Goal: Task Accomplishment & Management: Complete application form

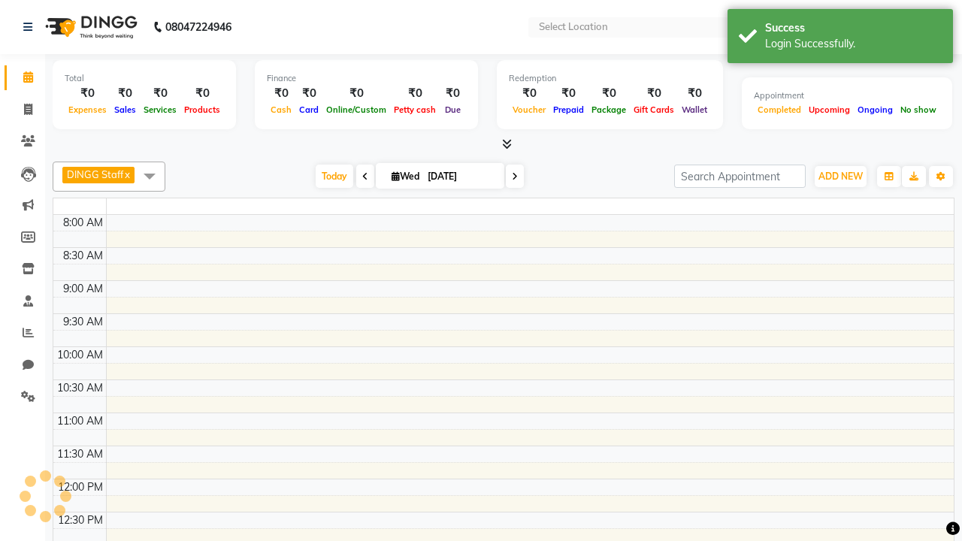
select select "en"
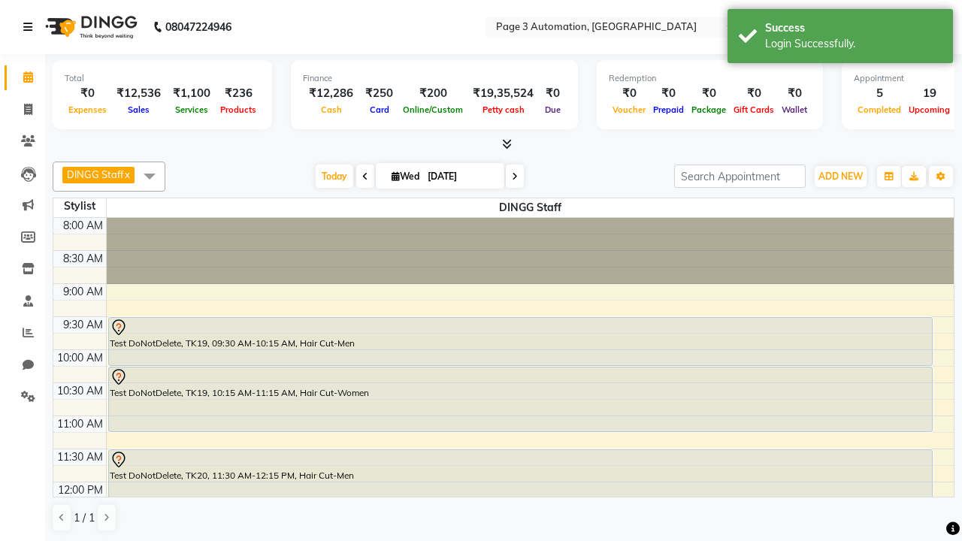
click at [31, 27] on icon at bounding box center [27, 27] width 9 height 11
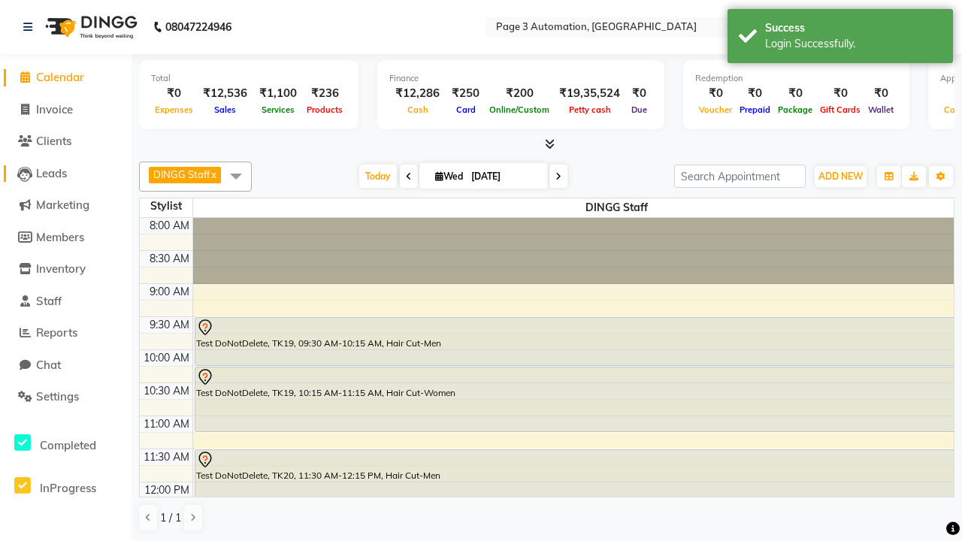
click at [65, 173] on span "Leads" at bounding box center [51, 173] width 31 height 14
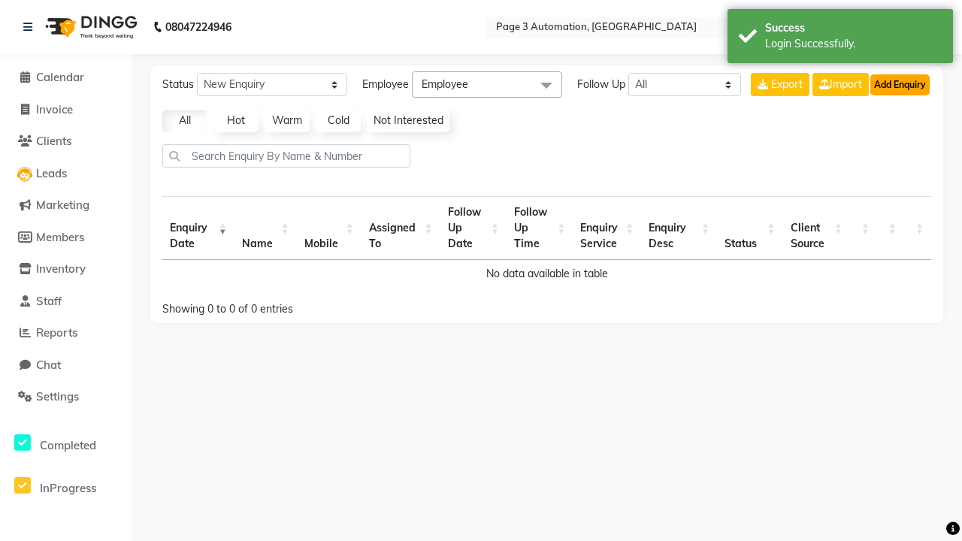
click at [899, 84] on button "Add Enquiry" at bounding box center [899, 84] width 59 height 21
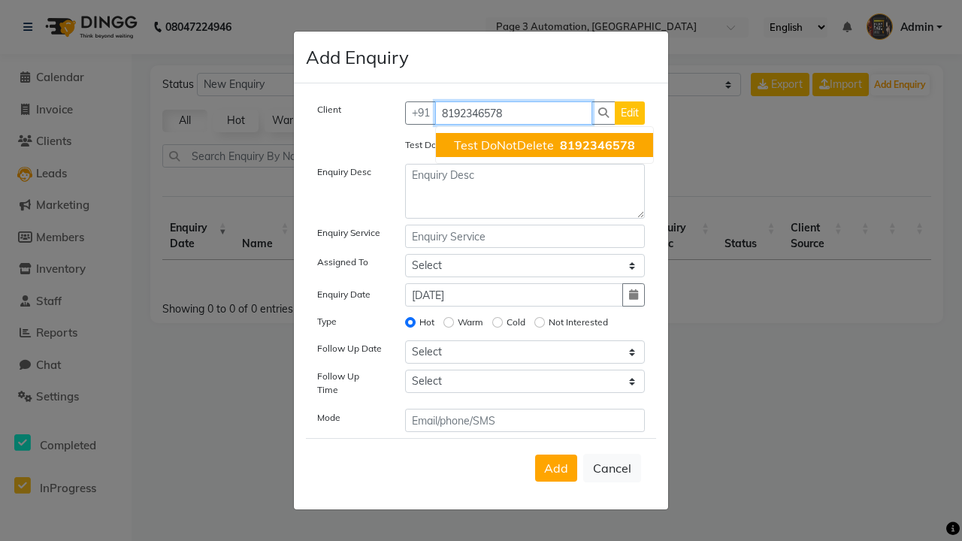
click at [544, 145] on span "Test DoNotDelete" at bounding box center [504, 145] width 100 height 15
type input "8192346578"
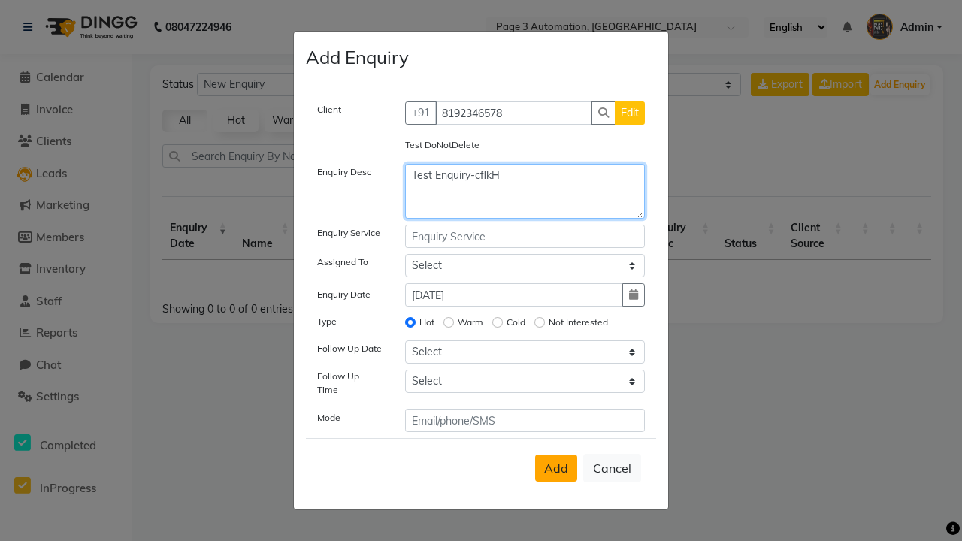
type textarea "Test Enquiry-cflkH"
click at [556, 468] on span "Add" at bounding box center [556, 468] width 24 height 15
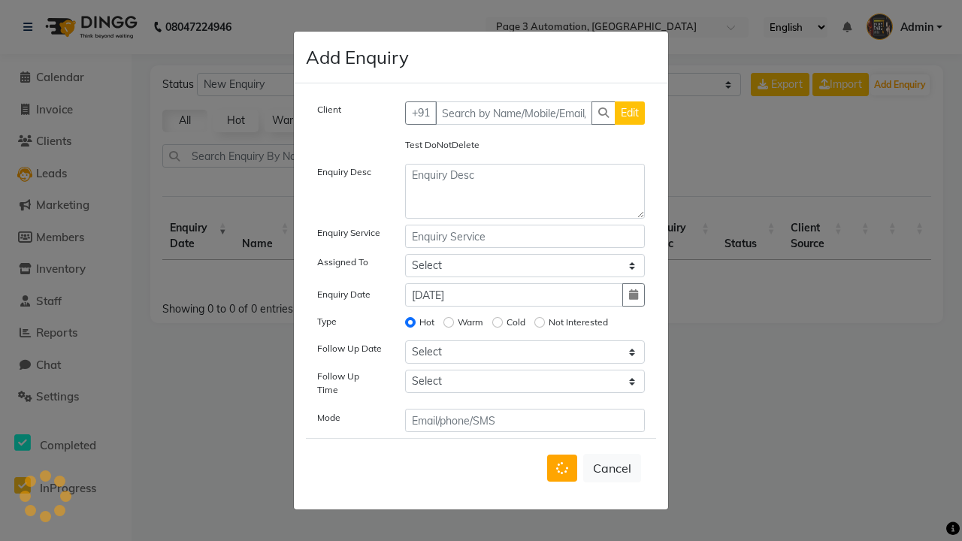
select select
radio input "false"
select select
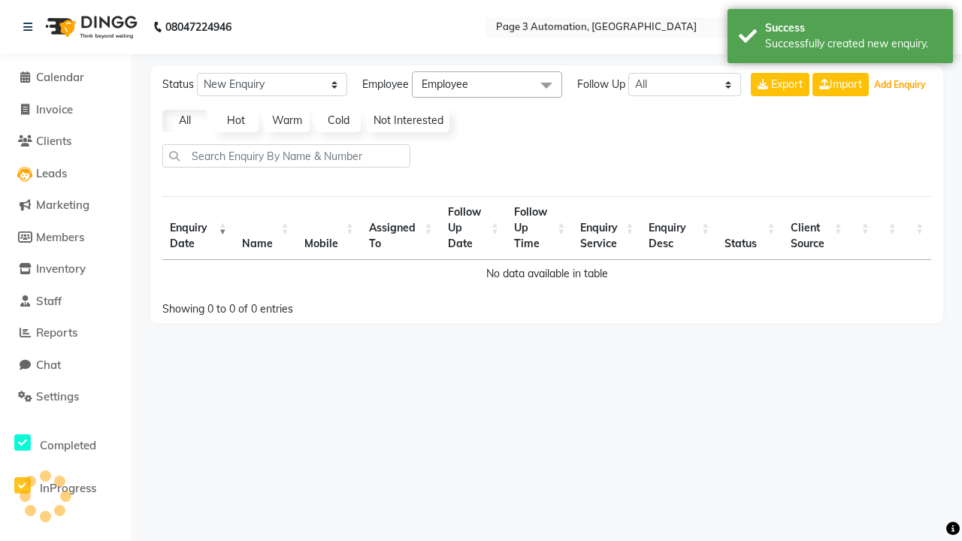
select select "10"
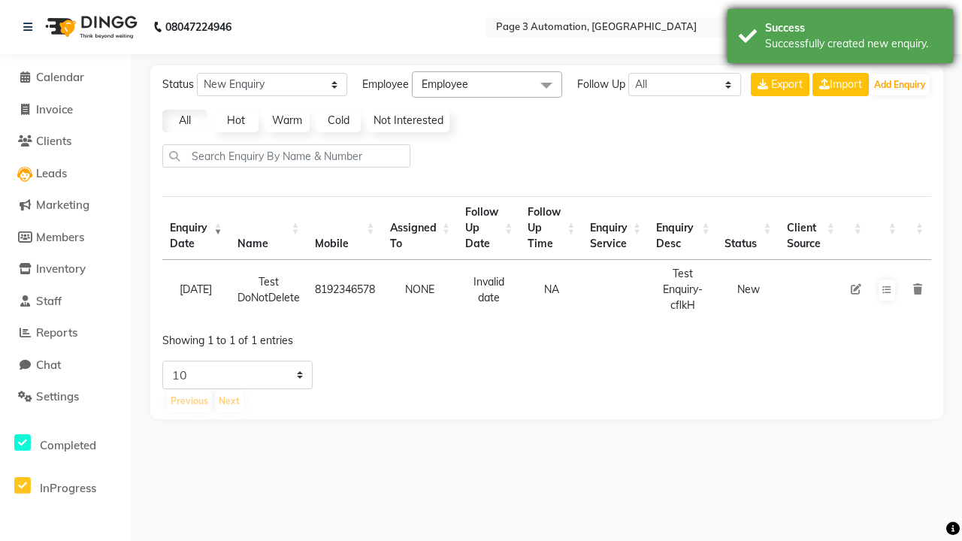
click at [840, 38] on div "Successfully created new enquiry." at bounding box center [853, 44] width 177 height 16
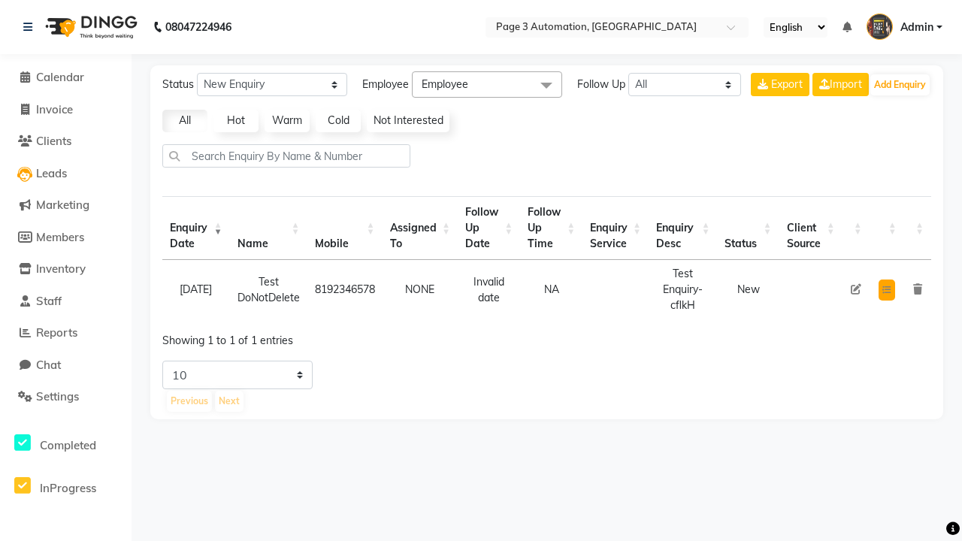
click at [886, 289] on icon at bounding box center [886, 290] width 9 height 9
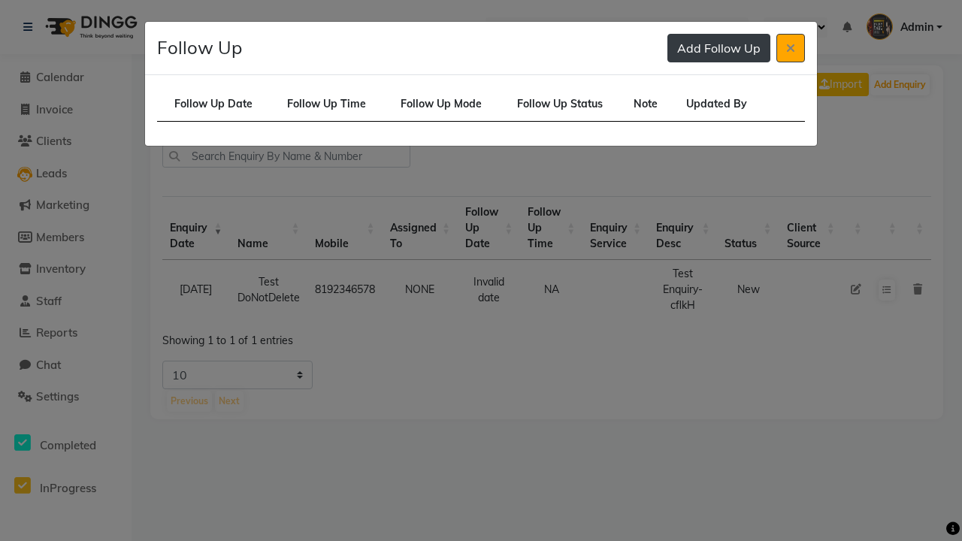
click at [718, 48] on button "Add Follow Up" at bounding box center [718, 48] width 103 height 29
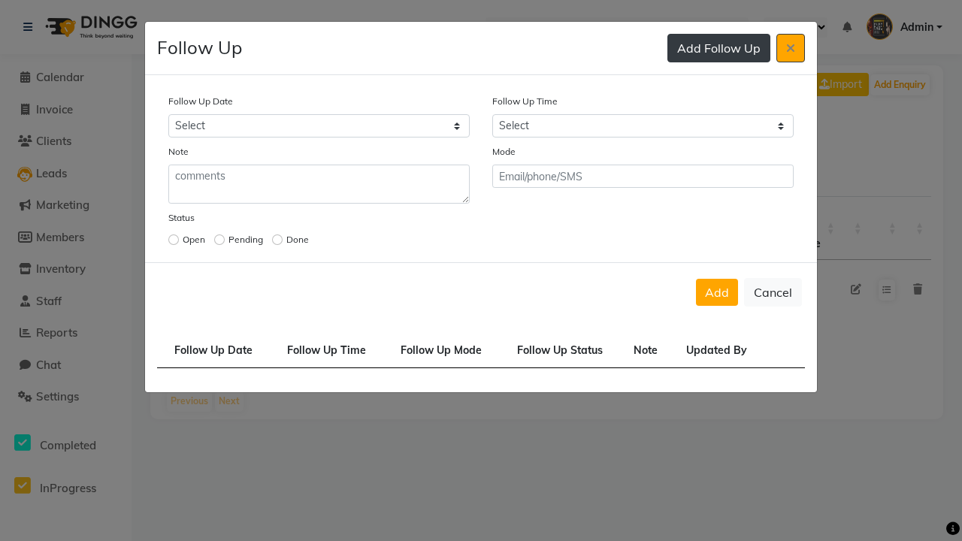
select select "2025-10-01"
select select "420"
click at [174, 240] on input "radio" at bounding box center [173, 239] width 11 height 11
radio input "true"
click at [717, 292] on button "Add" at bounding box center [717, 292] width 42 height 27
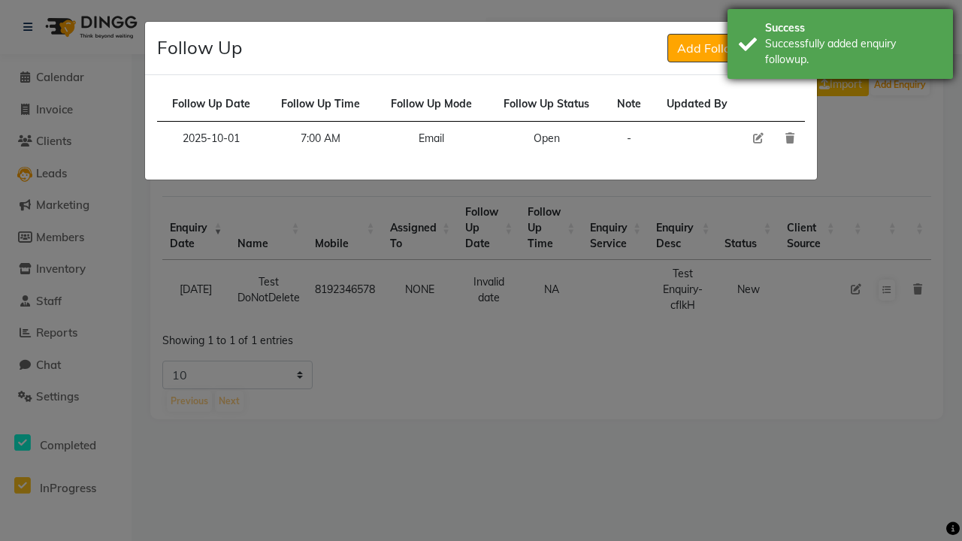
click at [840, 46] on div "Successfully added enquiry followup." at bounding box center [853, 52] width 177 height 32
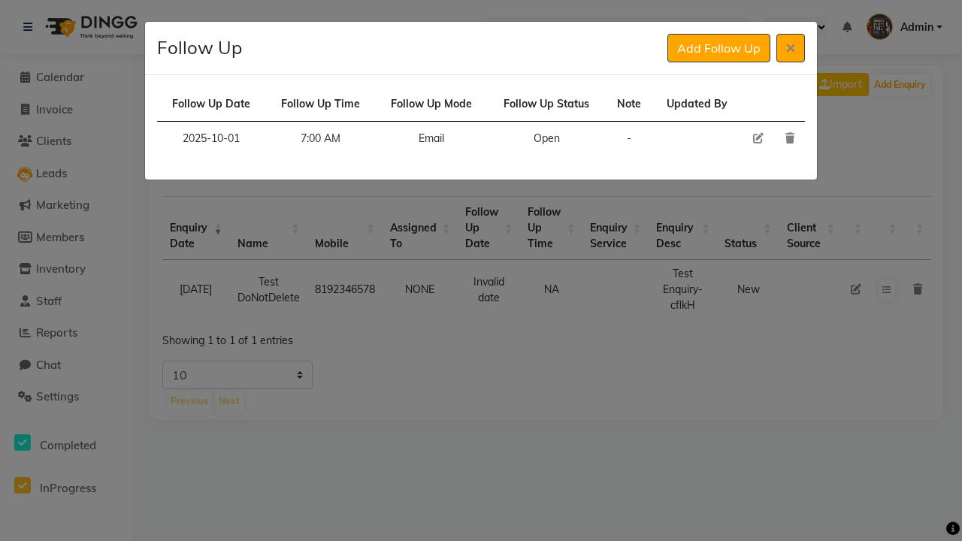
click at [757, 138] on icon at bounding box center [758, 138] width 11 height 11
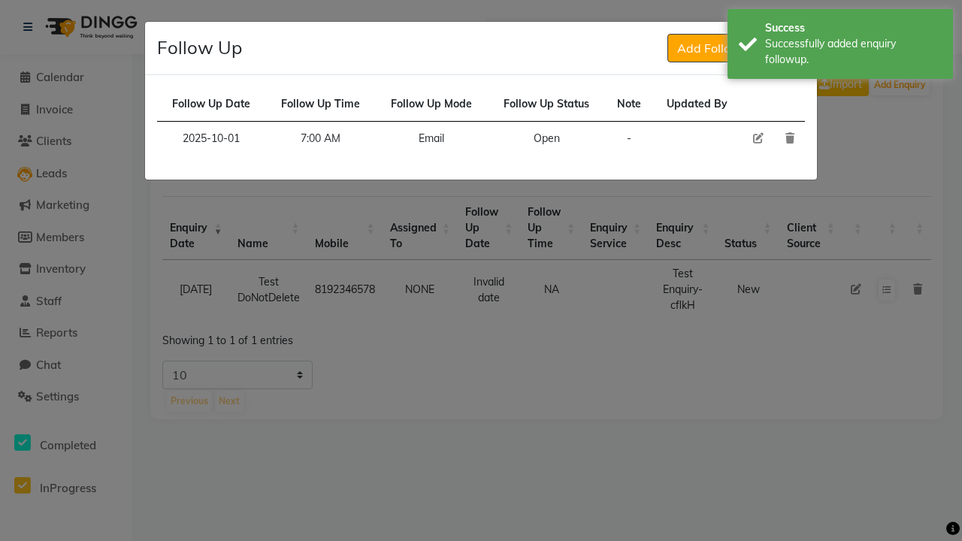
select select "2025-10-01"
select select "420"
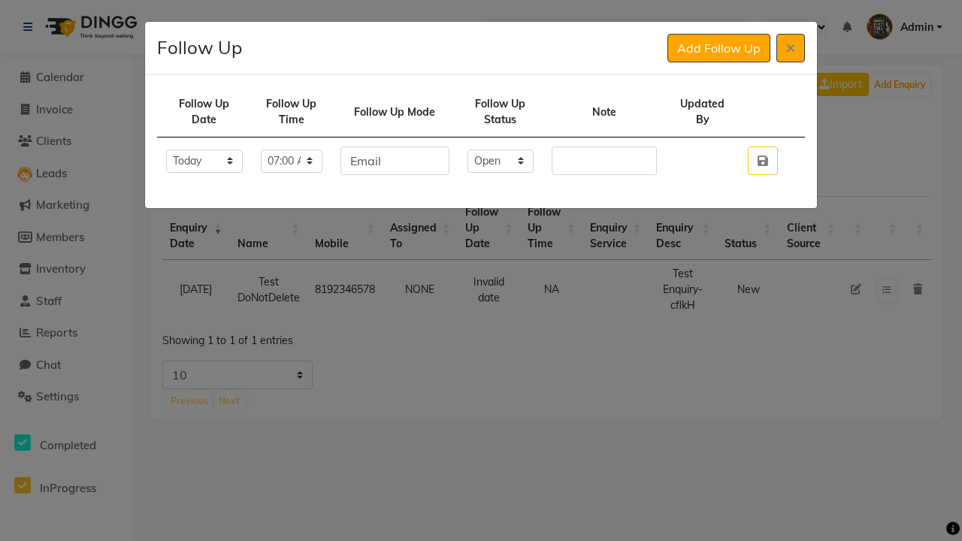
select select "Done"
click at [762, 161] on icon "button" at bounding box center [762, 161] width 11 height 12
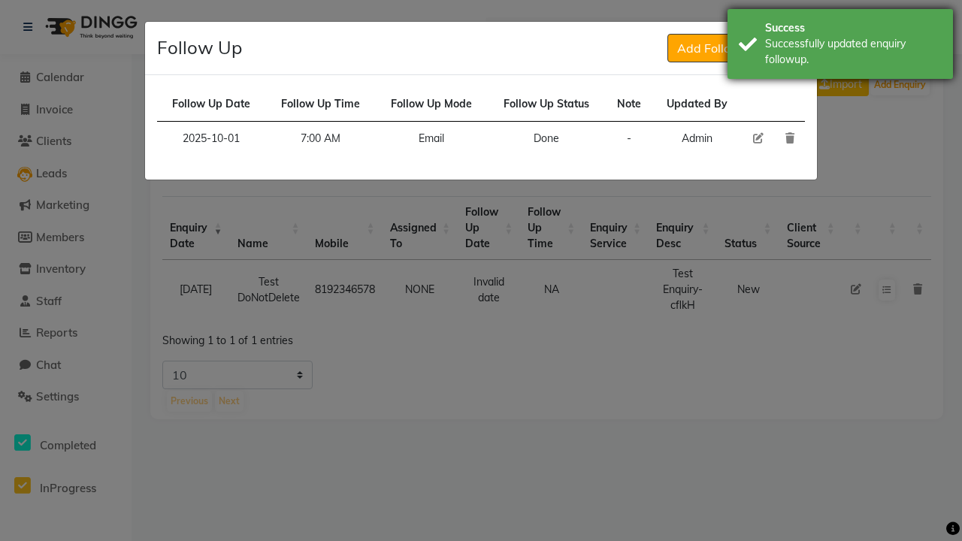
click at [840, 46] on div "Successfully updated enquiry followup." at bounding box center [853, 52] width 177 height 32
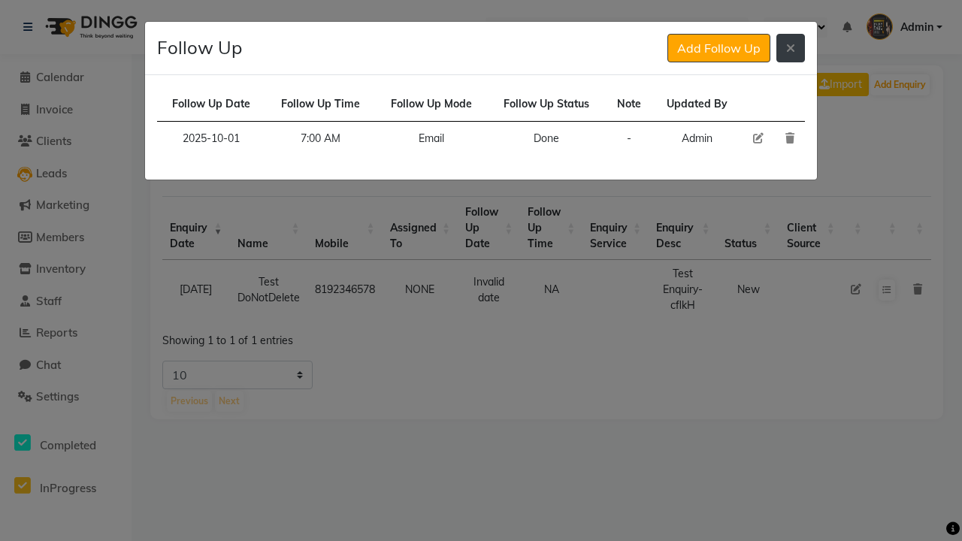
click at [791, 48] on icon at bounding box center [790, 48] width 9 height 12
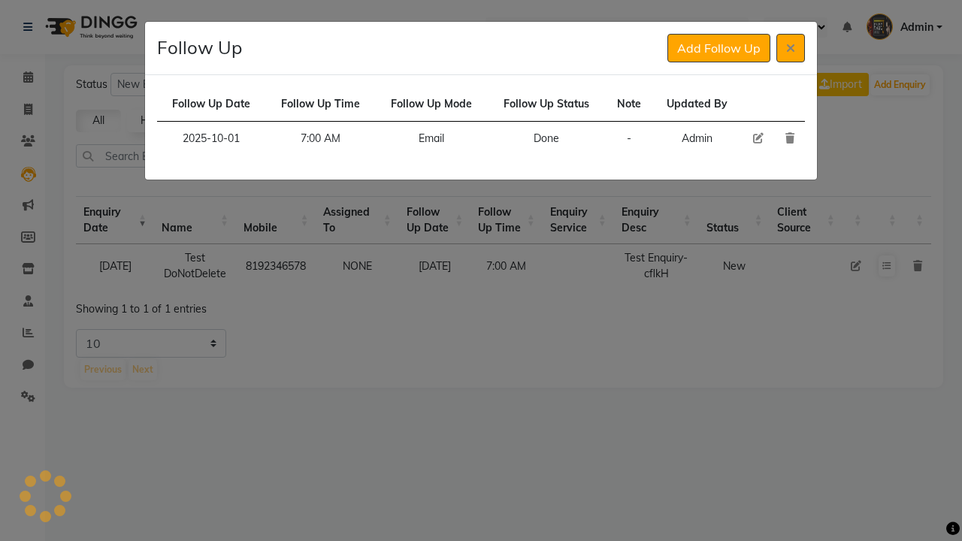
select select "10"
click at [789, 138] on icon at bounding box center [789, 138] width 9 height 11
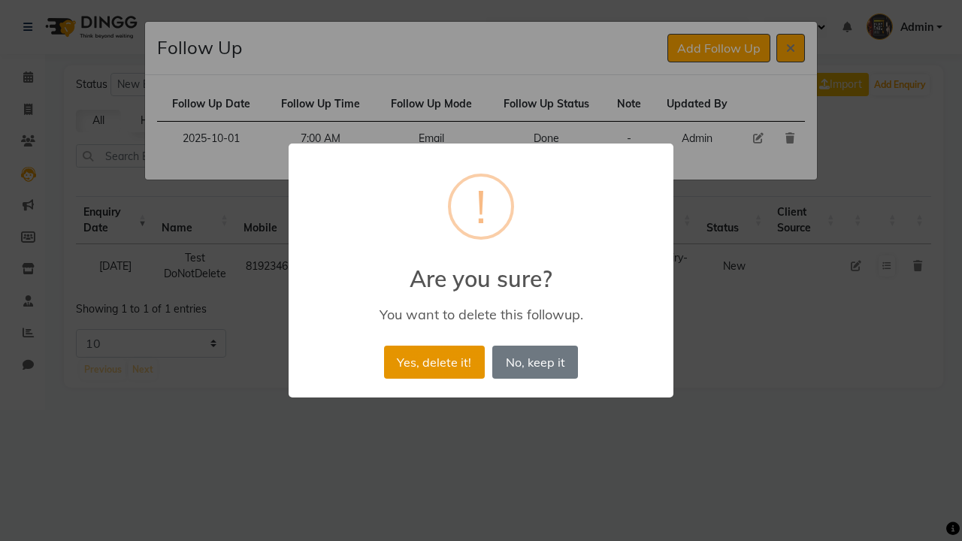
click at [434, 361] on button "Yes, delete it!" at bounding box center [434, 362] width 101 height 33
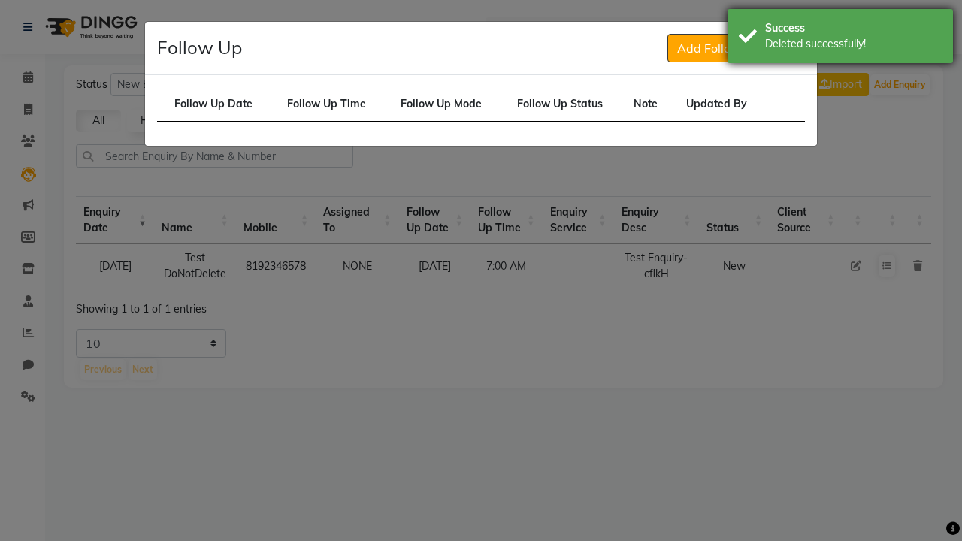
click at [840, 38] on div "Deleted successfully!" at bounding box center [853, 44] width 177 height 16
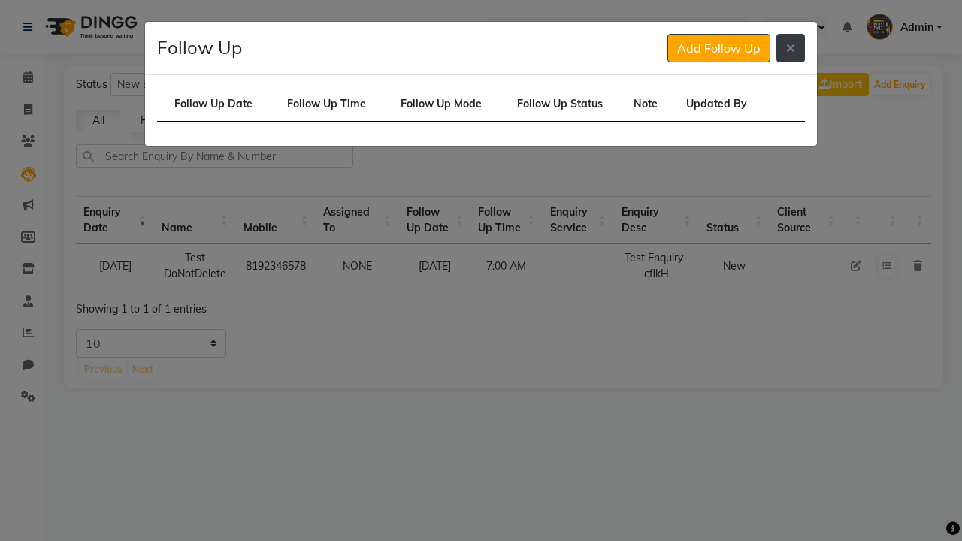
click at [791, 48] on icon at bounding box center [790, 48] width 9 height 12
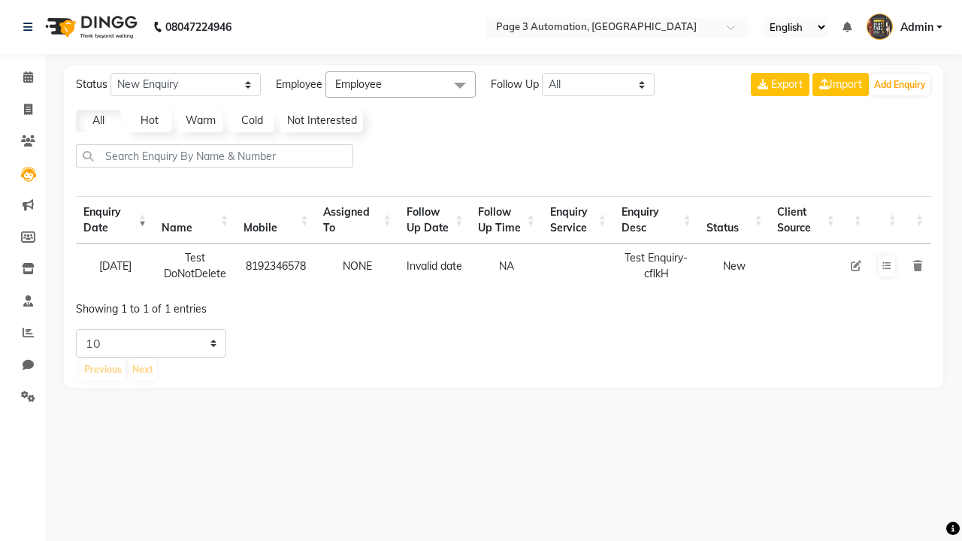
select select "10"
click at [917, 265] on icon at bounding box center [917, 266] width 9 height 11
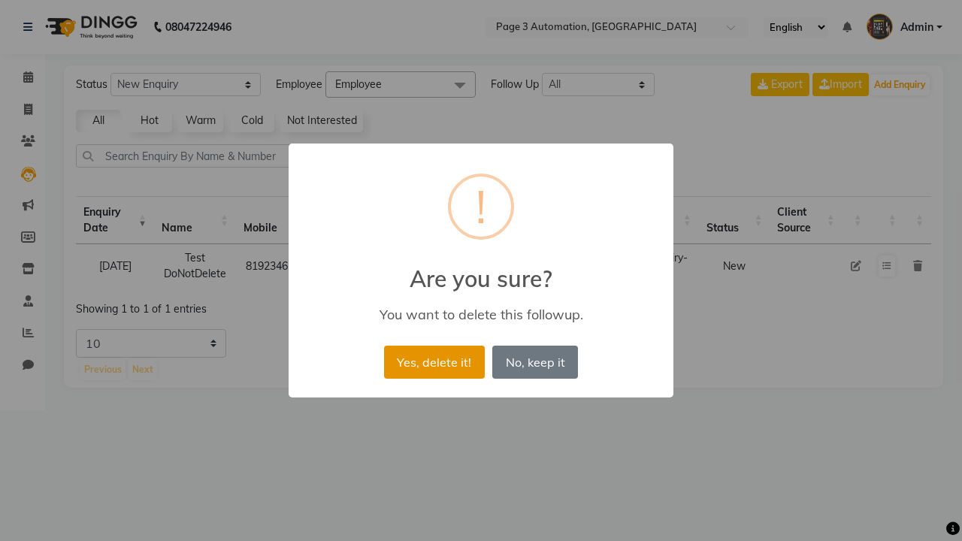
click at [434, 361] on button "Yes, delete it!" at bounding box center [434, 362] width 101 height 33
